Goal: Check status: Check status

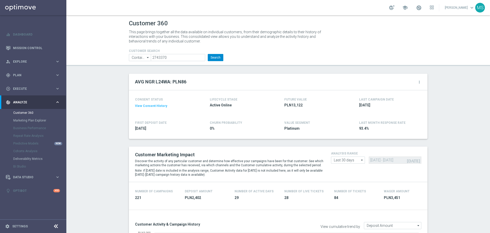
type input "2743370"
click at [213, 59] on button "Search" at bounding box center [216, 57] width 16 height 7
click at [187, 58] on input "2743370" at bounding box center [178, 57] width 54 height 7
